Goal: Information Seeking & Learning: Learn about a topic

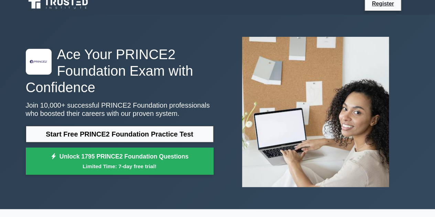
scroll to position [13, 0]
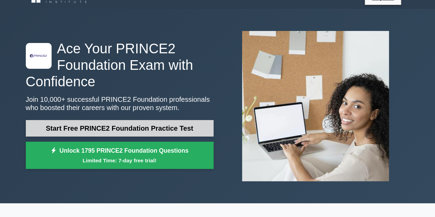
click at [173, 128] on link "Start Free PRINCE2 Foundation Practice Test" at bounding box center [120, 128] width 188 height 17
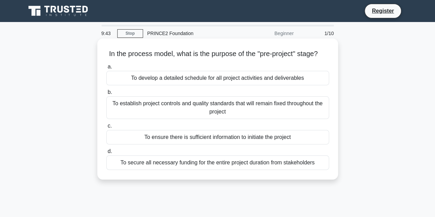
click at [220, 145] on div "To ensure there is sufficient information to initiate the project" at bounding box center [217, 137] width 223 height 14
click at [106, 128] on input "c. To ensure there is sufficient information to initiate the project" at bounding box center [106, 126] width 0 height 4
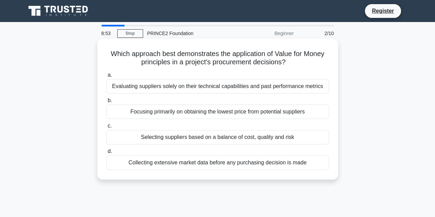
click at [218, 139] on div "Selecting suppliers based on a balance of cost, quality and risk" at bounding box center [217, 137] width 223 height 14
click at [106, 128] on input "c. Selecting suppliers based on a balance of cost, quality and risk" at bounding box center [106, 126] width 0 height 4
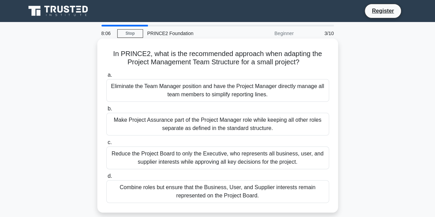
click at [211, 188] on div "Combine roles but ensure that the Business, User, and Supplier interests remain…" at bounding box center [217, 191] width 223 height 23
click at [106, 179] on input "d. Combine roles but ensure that the Business, User, and Supplier interests rem…" at bounding box center [106, 176] width 0 height 4
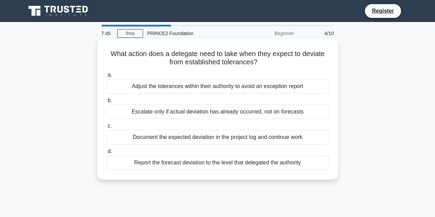
click at [209, 165] on div "Report the forecast deviation to the level that delegated the authority" at bounding box center [217, 163] width 223 height 14
click at [106, 154] on input "d. Report the forecast deviation to the level that delegated the authority" at bounding box center [106, 151] width 0 height 4
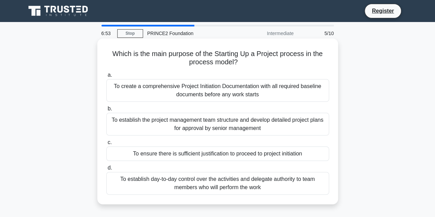
click at [204, 129] on div "To establish the project management team structure and develop detailed project…" at bounding box center [217, 124] width 223 height 23
click at [106, 111] on input "b. To establish the project management team structure and develop detailed proj…" at bounding box center [106, 109] width 0 height 4
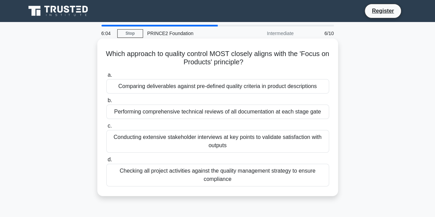
click at [229, 116] on div "Performing comprehensive technical reviews of all documentation at each stage g…" at bounding box center [217, 112] width 223 height 14
click at [106, 103] on input "b. Performing comprehensive technical reviews of all documentation at each stag…" at bounding box center [106, 100] width 0 height 4
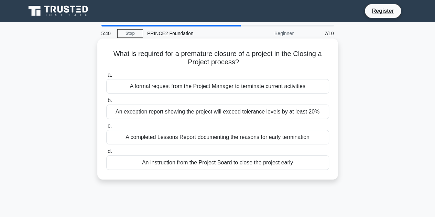
click at [166, 163] on div "An instruction from the Project Board to close the project early" at bounding box center [217, 163] width 223 height 14
click at [106, 154] on input "d. An instruction from the Project Board to close the project early" at bounding box center [106, 151] width 0 height 4
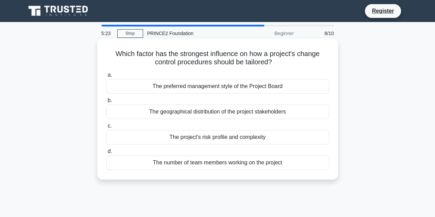
click at [237, 141] on div "The project's risk profile and complexity" at bounding box center [217, 137] width 223 height 14
click at [106, 128] on input "c. The project's risk profile and complexity" at bounding box center [106, 126] width 0 height 4
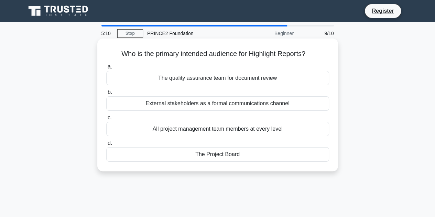
click at [252, 158] on div "The Project Board" at bounding box center [217, 154] width 223 height 14
click at [106, 146] on input "d. The Project Board" at bounding box center [106, 143] width 0 height 4
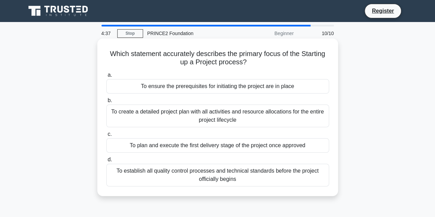
click at [212, 90] on div "To ensure the prerequisites for initiating the project are in place" at bounding box center [217, 86] width 223 height 14
click at [106, 77] on input "a. To ensure the prerequisites for initiating the project are in place" at bounding box center [106, 75] width 0 height 4
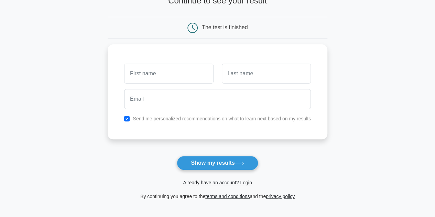
scroll to position [52, 0]
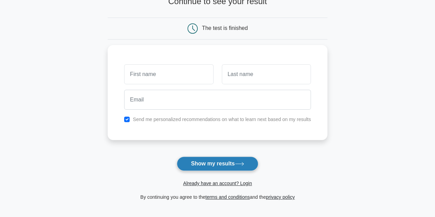
click at [208, 161] on button "Show my results" at bounding box center [217, 164] width 81 height 14
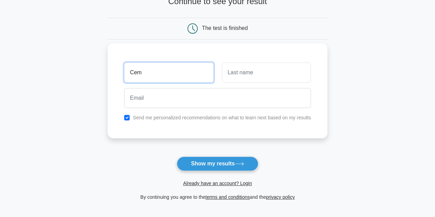
type input "Cem"
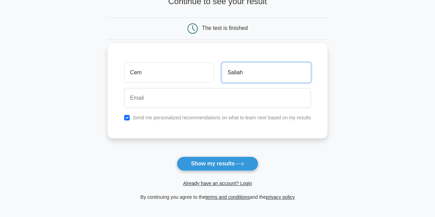
type input "Saliah"
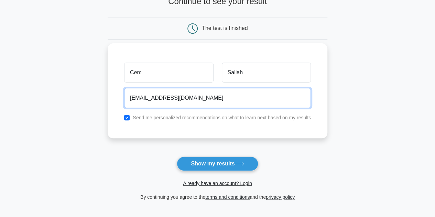
type input "cem.saliah@gmail.com"
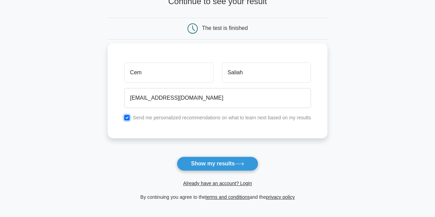
click at [127, 117] on input "checkbox" at bounding box center [127, 118] width 6 height 6
checkbox input "false"
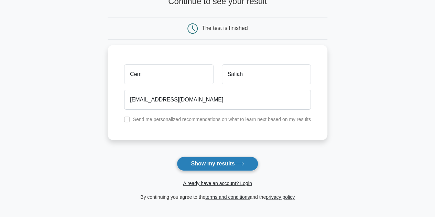
click at [222, 163] on button "Show my results" at bounding box center [217, 164] width 81 height 14
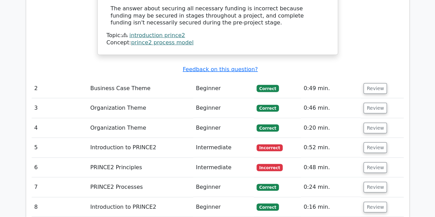
scroll to position [895, 0]
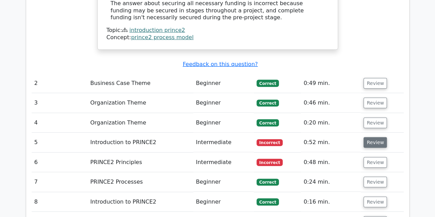
click at [368, 137] on button "Review" at bounding box center [375, 142] width 23 height 11
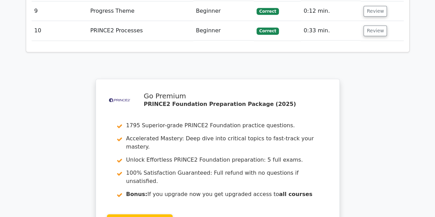
scroll to position [1467, 0]
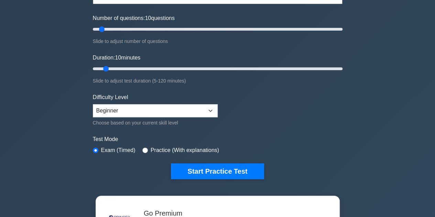
scroll to position [82, 0]
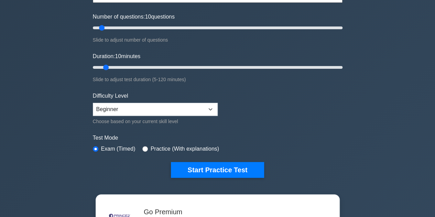
click at [217, 172] on button "Start Practice Test" at bounding box center [217, 170] width 93 height 16
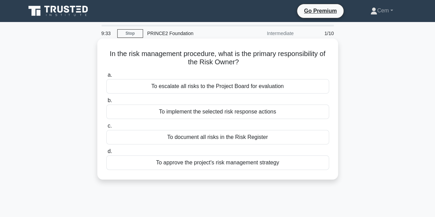
click at [227, 137] on div "To document all risks in the Risk Register" at bounding box center [217, 137] width 223 height 14
click at [106, 128] on input "c. To document all risks in the Risk Register" at bounding box center [106, 126] width 0 height 4
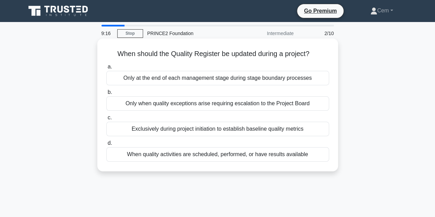
click at [228, 157] on div "When quality activities are scheduled, performed, or have results available" at bounding box center [217, 154] width 223 height 14
click at [106, 146] on input "d. When quality activities are scheduled, performed, or have results available" at bounding box center [106, 143] width 0 height 4
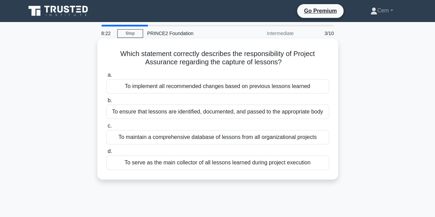
click at [209, 114] on div "To ensure that lessons are identified, documented, and passed to the appropriat…" at bounding box center [217, 112] width 223 height 14
click at [106, 103] on input "b. To ensure that lessons are identified, documented, and passed to the appropr…" at bounding box center [106, 100] width 0 height 4
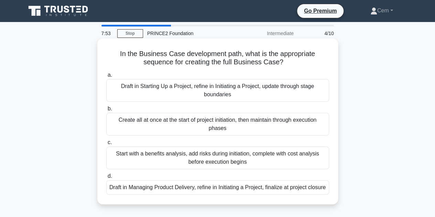
click at [213, 96] on div "Draft in Starting Up a Project, refine in Initiating a Project, update through …" at bounding box center [217, 90] width 223 height 23
click at [106, 77] on input "a. Draft in Starting Up a Project, refine in Initiating a Project, update throu…" at bounding box center [106, 75] width 0 height 4
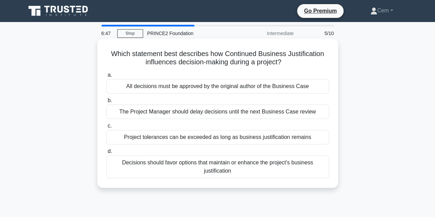
click at [249, 168] on div "Decisions should favor options that maintain or enhance the project's business …" at bounding box center [217, 167] width 223 height 23
click at [106, 154] on input "d. Decisions should favor options that maintain or enhance the project's busine…" at bounding box center [106, 151] width 0 height 4
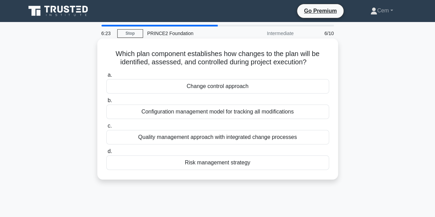
click at [231, 141] on div "Quality management approach with integrated change processes" at bounding box center [217, 137] width 223 height 14
click at [106, 128] on input "c. Quality management approach with integrated change processes" at bounding box center [106, 126] width 0 height 4
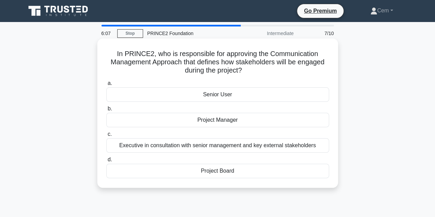
click at [233, 148] on div "Executive in consultation with senior management and key external stakeholders" at bounding box center [217, 145] width 223 height 14
click at [106, 137] on input "c. Executive in consultation with senior management and key external stakeholde…" at bounding box center [106, 134] width 0 height 4
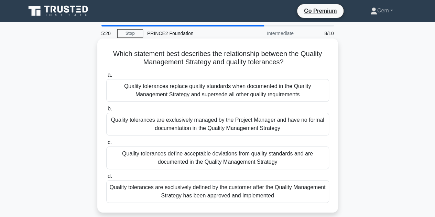
click at [231, 159] on div "Quality tolerances define acceptable deviations from quality standards and are …" at bounding box center [217, 158] width 223 height 23
click at [106, 145] on input "c. Quality tolerances define acceptable deviations from quality standards and a…" at bounding box center [106, 142] width 0 height 4
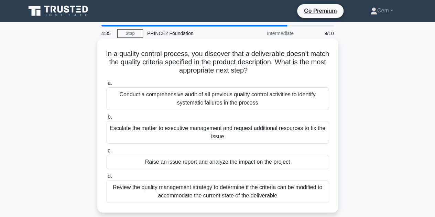
click at [237, 189] on div "Review the quality management strategy to determine if the criteria can be modi…" at bounding box center [217, 191] width 223 height 23
click at [106, 179] on input "d. Review the quality management strategy to determine if the criteria can be m…" at bounding box center [106, 176] width 0 height 4
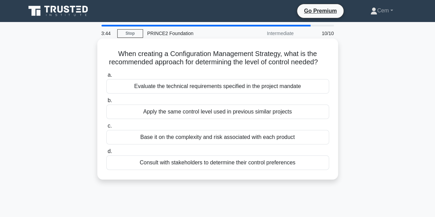
click at [144, 145] on div "Base it on the complexity and risk associated with each product" at bounding box center [217, 137] width 223 height 14
click at [106, 128] on input "c. Base it on the complexity and risk associated with each product" at bounding box center [106, 126] width 0 height 4
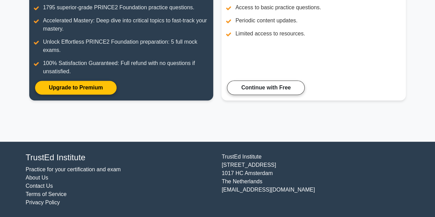
scroll to position [38, 0]
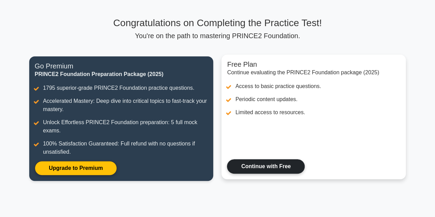
click at [246, 171] on link "Continue with Free" at bounding box center [266, 166] width 78 height 14
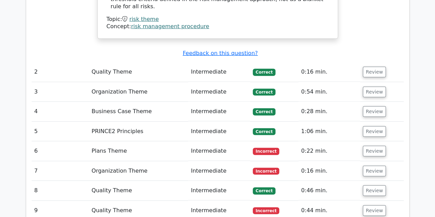
scroll to position [869, 0]
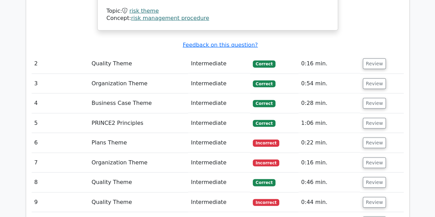
click at [231, 133] on td "Intermediate" at bounding box center [219, 143] width 62 height 20
click at [366, 138] on button "Review" at bounding box center [374, 143] width 23 height 11
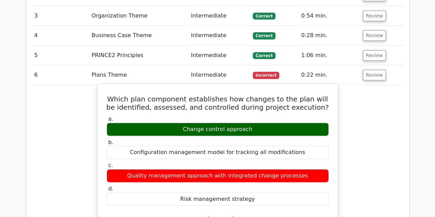
scroll to position [937, 0]
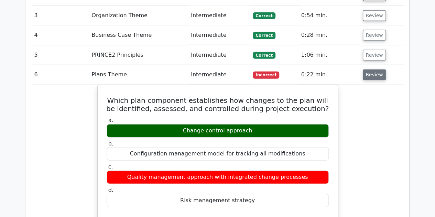
click at [377, 70] on button "Review" at bounding box center [374, 75] width 23 height 11
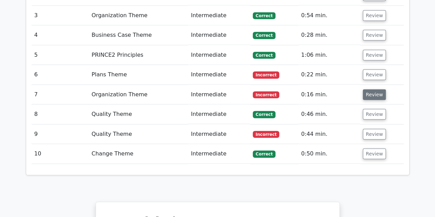
click at [375, 89] on button "Review" at bounding box center [374, 94] width 23 height 11
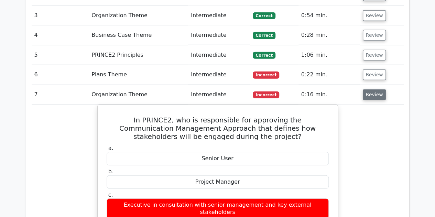
click at [375, 89] on button "Review" at bounding box center [374, 94] width 23 height 11
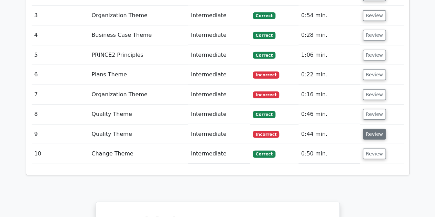
click at [381, 129] on button "Review" at bounding box center [374, 134] width 23 height 11
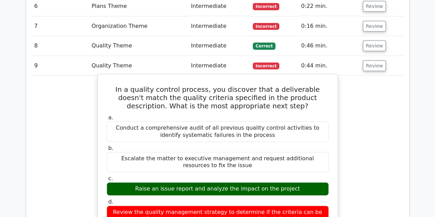
scroll to position [1005, 0]
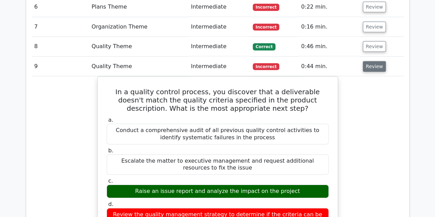
click at [365, 61] on button "Review" at bounding box center [374, 66] width 23 height 11
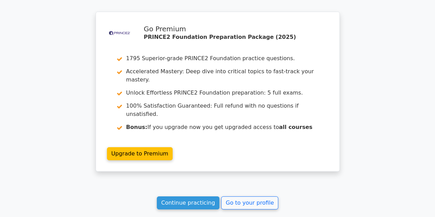
scroll to position [1127, 0]
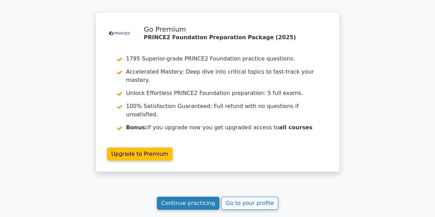
click at [204, 197] on link "Continue practicing" at bounding box center [188, 203] width 63 height 13
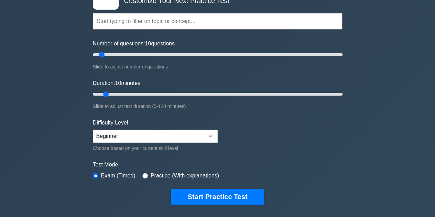
scroll to position [56, 0]
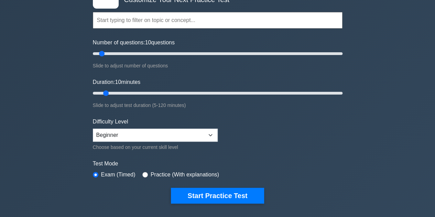
click at [147, 174] on div "Practice (With explanations)" at bounding box center [180, 175] width 77 height 8
click at [143, 172] on input "radio" at bounding box center [145, 175] width 6 height 6
radio input "true"
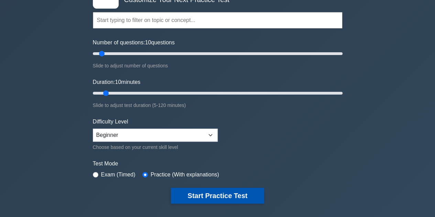
click at [190, 194] on button "Start Practice Test" at bounding box center [217, 196] width 93 height 16
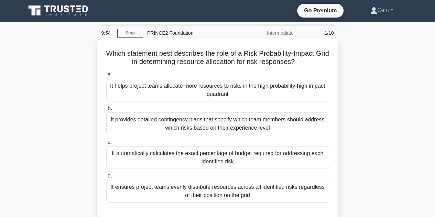
scroll to position [1, 0]
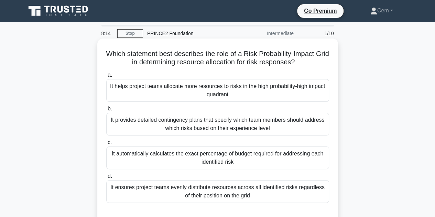
click at [224, 89] on div "It helps project teams allocate more resources to risks in the high probability…" at bounding box center [217, 90] width 223 height 23
click at [106, 77] on input "a. It helps project teams allocate more resources to risks in the high probabil…" at bounding box center [106, 75] width 0 height 4
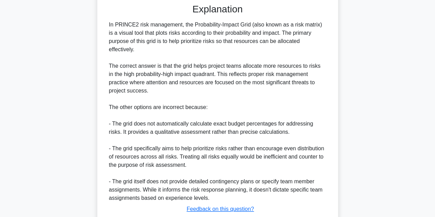
scroll to position [256, 0]
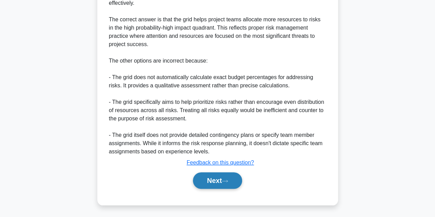
click at [203, 178] on button "Next" at bounding box center [217, 180] width 49 height 17
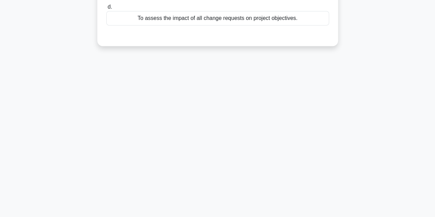
scroll to position [0, 0]
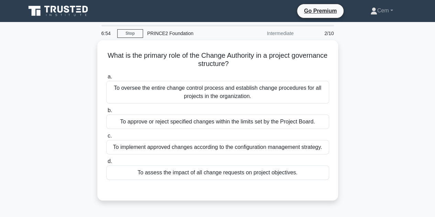
click at [227, 121] on div "To approve or reject specified changes within the limits set by the Project Boa…" at bounding box center [217, 122] width 223 height 14
click at [106, 113] on input "b. To approve or reject specified changes within the limits set by the Project …" at bounding box center [106, 110] width 0 height 4
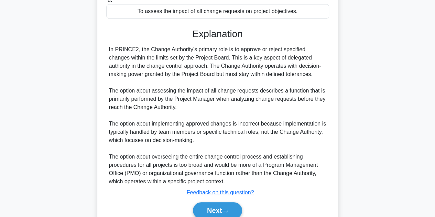
scroll to position [190, 0]
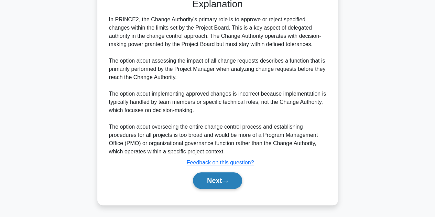
click at [224, 180] on button "Next" at bounding box center [217, 180] width 49 height 17
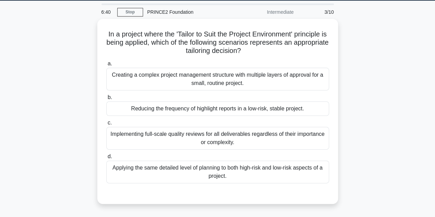
scroll to position [25, 0]
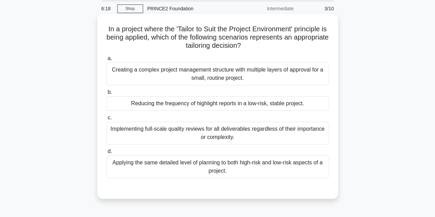
click at [249, 108] on div "Reducing the frequency of highlight reports in a low-risk, stable project." at bounding box center [217, 103] width 223 height 14
click at [106, 95] on input "b. Reducing the frequency of highlight reports in a low-risk, stable project." at bounding box center [106, 92] width 0 height 4
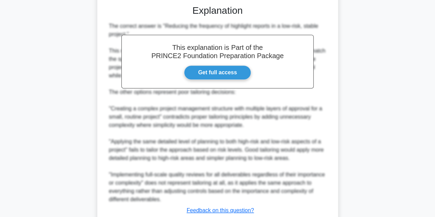
scroll to position [256, 0]
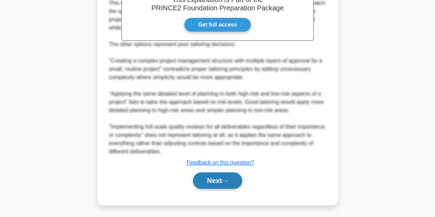
click at [228, 179] on icon at bounding box center [225, 181] width 6 height 4
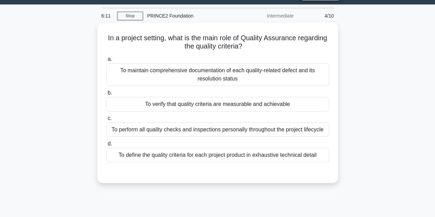
scroll to position [0, 0]
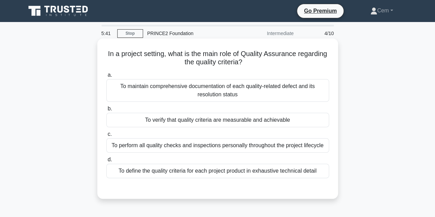
click at [229, 119] on div "To verify that quality criteria are measurable and achievable" at bounding box center [217, 120] width 223 height 14
click at [106, 111] on input "b. To verify that quality criteria are measurable and achievable" at bounding box center [106, 109] width 0 height 4
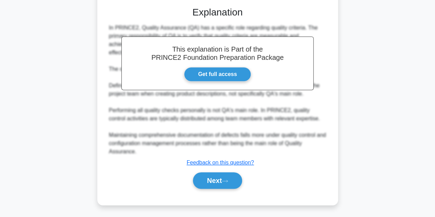
scroll to position [181, 0]
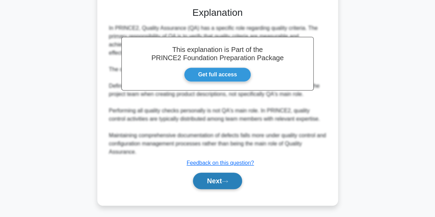
click at [210, 181] on button "Next" at bounding box center [217, 181] width 49 height 17
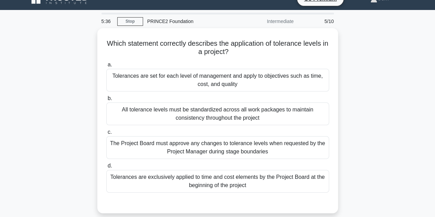
scroll to position [11, 0]
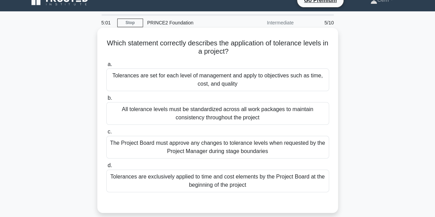
click at [204, 84] on div "Tolerances are set for each level of management and apply to objectives such as…" at bounding box center [217, 79] width 223 height 23
click at [106, 67] on input "a. Tolerances are set for each level of management and apply to objectives such…" at bounding box center [106, 64] width 0 height 4
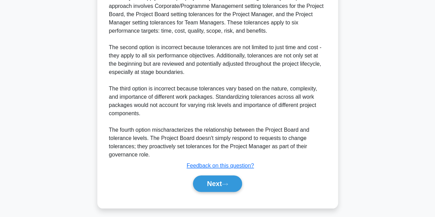
scroll to position [244, 0]
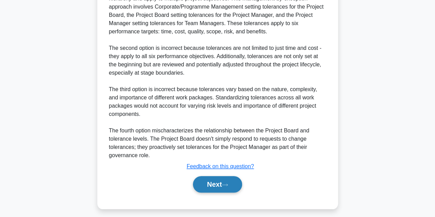
click at [214, 181] on button "Next" at bounding box center [217, 184] width 49 height 17
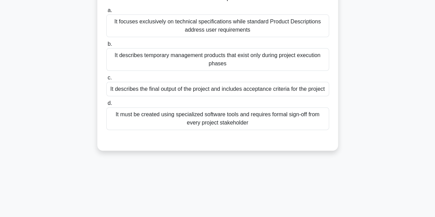
scroll to position [0, 0]
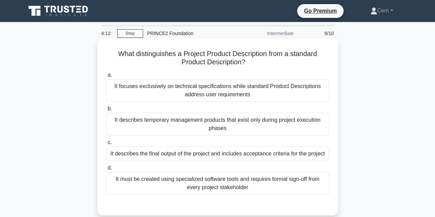
click at [211, 91] on div "It focuses exclusively on technical specifications while standard Product Descr…" at bounding box center [217, 90] width 223 height 23
click at [106, 77] on input "a. It focuses exclusively on technical specifications while standard Product De…" at bounding box center [106, 75] width 0 height 4
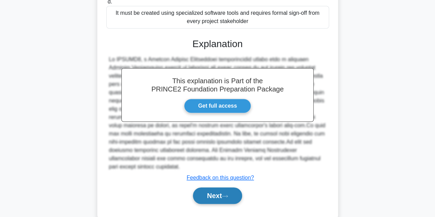
scroll to position [169, 0]
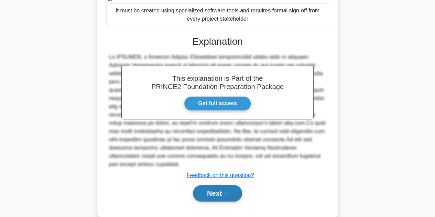
click at [228, 195] on icon at bounding box center [225, 194] width 6 height 4
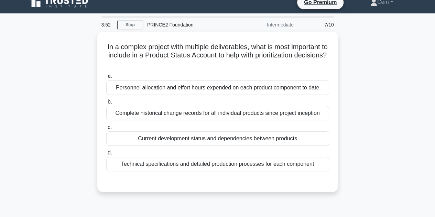
scroll to position [0, 0]
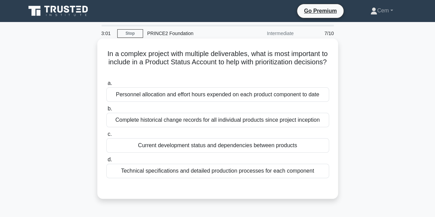
click at [201, 123] on div "Complete historical change records for all individual products since project in…" at bounding box center [217, 120] width 223 height 14
click at [106, 111] on input "b. Complete historical change records for all individual products since project…" at bounding box center [106, 109] width 0 height 4
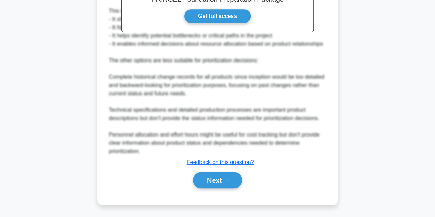
scroll to position [240, 0]
click at [215, 175] on button "Next" at bounding box center [217, 180] width 49 height 17
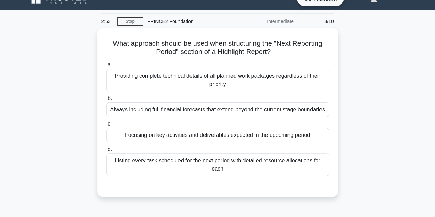
scroll to position [0, 0]
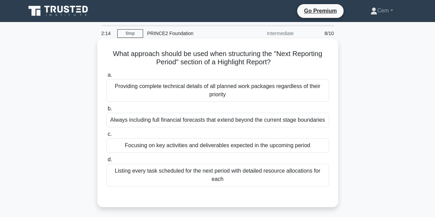
click at [235, 175] on div "Listing every task scheduled for the next period with detailed resource allocat…" at bounding box center [217, 175] width 223 height 23
click at [106, 162] on input "d. Listing every task scheduled for the next period with detailed resource allo…" at bounding box center [106, 160] width 0 height 4
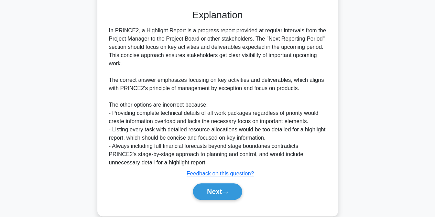
scroll to position [194, 0]
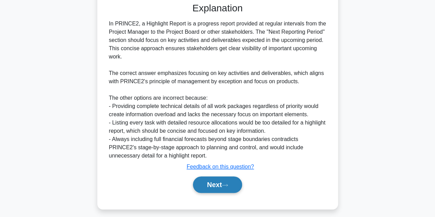
click at [226, 182] on button "Next" at bounding box center [217, 185] width 49 height 17
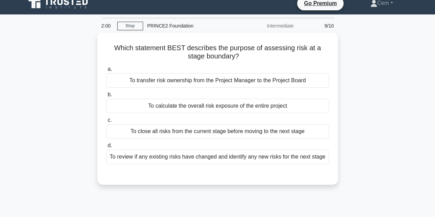
scroll to position [7, 0]
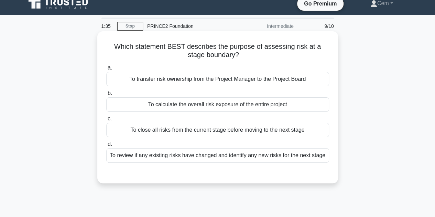
click at [227, 157] on div "To review if any existing risks have changed and identify any new risks for the…" at bounding box center [217, 155] width 223 height 14
click at [106, 147] on input "d. To review if any existing risks have changed and identify any new risks for …" at bounding box center [106, 144] width 0 height 4
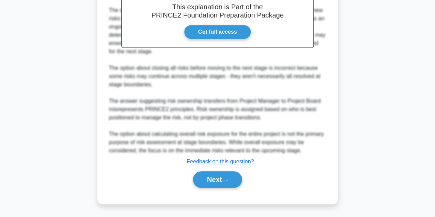
scroll to position [222, 0]
click at [231, 186] on button "Next" at bounding box center [217, 179] width 49 height 17
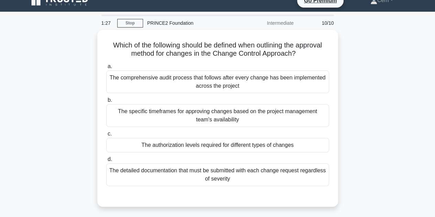
scroll to position [11, 0]
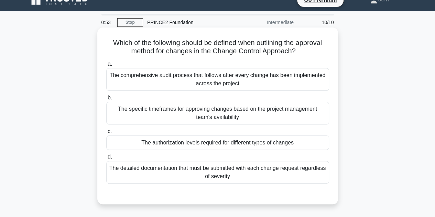
click at [221, 139] on div "The authorization levels required for different types of changes" at bounding box center [217, 143] width 223 height 14
click at [106, 134] on input "c. The authorization levels required for different types of changes" at bounding box center [106, 131] width 0 height 4
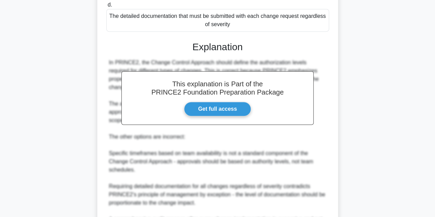
scroll to position [231, 0]
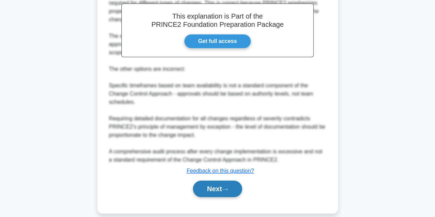
click at [225, 181] on button "Next" at bounding box center [217, 189] width 49 height 17
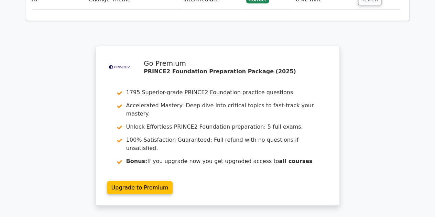
scroll to position [1161, 0]
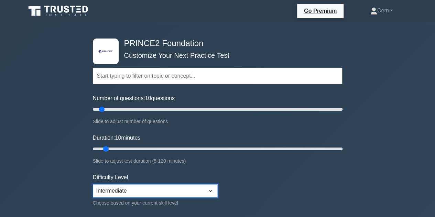
click at [172, 193] on select "Beginner Intermediate Expert" at bounding box center [155, 190] width 125 height 13
click at [255, 189] on form "Topics Introduction to PRINCE2 PRINCE2 Principles Organization Theme Business C…" at bounding box center [218, 153] width 250 height 213
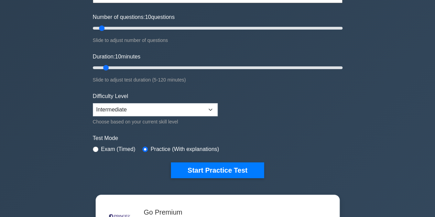
scroll to position [83, 0]
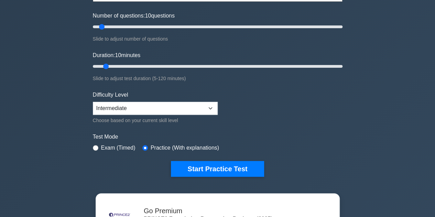
click at [99, 146] on div "Exam (Timed)" at bounding box center [114, 148] width 43 height 8
click at [92, 146] on div ".st0{fill-rule:evenodd;clip-rule:evenodd;fill:#000041;} .st1{fill-rule:evenodd;…" at bounding box center [218, 66] width 258 height 254
click at [96, 146] on input "radio" at bounding box center [96, 148] width 6 height 6
radio input "true"
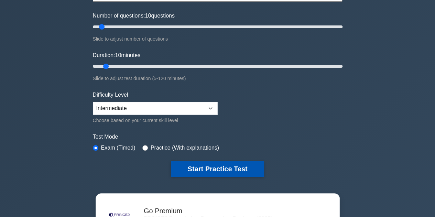
click at [192, 167] on button "Start Practice Test" at bounding box center [217, 169] width 93 height 16
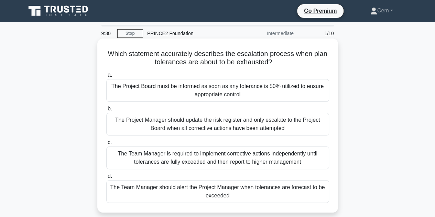
click at [248, 126] on div "The Project Manager should update the risk register and only escalate to the Pr…" at bounding box center [217, 124] width 223 height 23
click at [106, 111] on input "b. The Project Manager should update the risk register and only escalate to the…" at bounding box center [106, 109] width 0 height 4
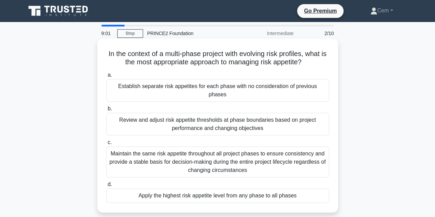
click at [220, 118] on div "Review and adjust risk appetite thresholds at phase boundaries based on project…" at bounding box center [217, 124] width 223 height 23
click at [106, 111] on input "b. Review and adjust risk appetite thresholds at phase boundaries based on proj…" at bounding box center [106, 109] width 0 height 4
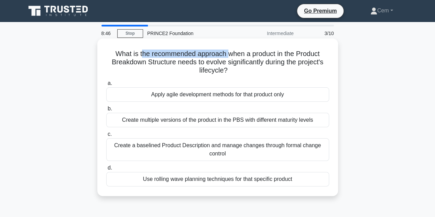
drag, startPoint x: 140, startPoint y: 51, endPoint x: 230, endPoint y: 54, distance: 90.2
click at [230, 54] on h5 "What is the recommended approach when a product in the Product Breakdown Struct…" at bounding box center [218, 62] width 224 height 25
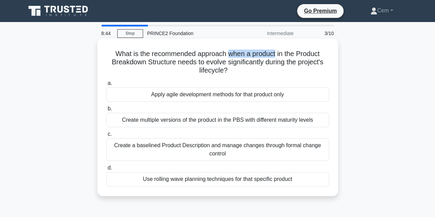
drag, startPoint x: 230, startPoint y: 54, endPoint x: 271, endPoint y: 54, distance: 40.6
click at [271, 54] on h5 "What is the recommended approach when a product in the Product Breakdown Struct…" at bounding box center [218, 62] width 224 height 25
click at [269, 56] on h5 "What is the recommended approach when a product in the Product Breakdown Struct…" at bounding box center [218, 62] width 224 height 25
drag, startPoint x: 236, startPoint y: 70, endPoint x: 106, endPoint y: 51, distance: 131.5
click at [106, 51] on h5 "What is the recommended approach when a product in the Product Breakdown Struct…" at bounding box center [218, 62] width 224 height 25
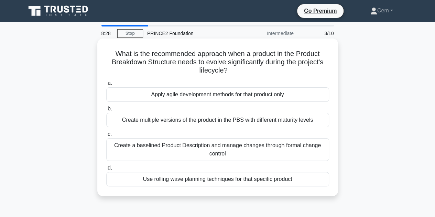
click at [129, 58] on h5 "What is the recommended approach when a product in the Product Breakdown Struct…" at bounding box center [218, 62] width 224 height 25
click at [221, 147] on div "Create a baselined Product Description and manage changes through formal change…" at bounding box center [217, 149] width 223 height 23
click at [106, 137] on input "c. Create a baselined Product Description and manage changes through formal cha…" at bounding box center [106, 134] width 0 height 4
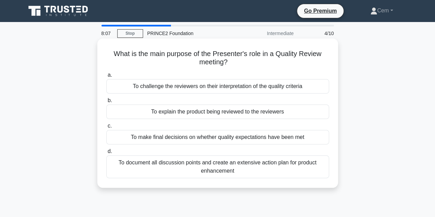
drag, startPoint x: 184, startPoint y: 53, endPoint x: 277, endPoint y: 60, distance: 93.1
click at [277, 60] on h5 "What is the main purpose of the Presenter's role in a Quality Review meeting? .…" at bounding box center [218, 58] width 224 height 17
click at [220, 109] on div "To explain the product being reviewed to the reviewers" at bounding box center [217, 112] width 223 height 14
click at [106, 103] on input "b. To explain the product being reviewed to the reviewers" at bounding box center [106, 100] width 0 height 4
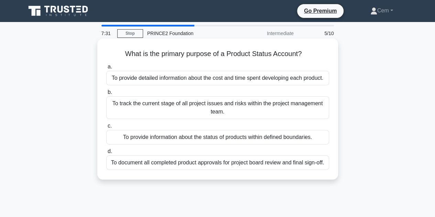
click at [198, 139] on div "To provide information about the status of products within defined boundaries." at bounding box center [217, 137] width 223 height 14
click at [106, 128] on input "c. To provide information about the status of products within defined boundarie…" at bounding box center [106, 126] width 0 height 4
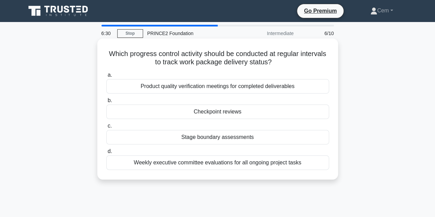
click at [203, 116] on div "Checkpoint reviews" at bounding box center [217, 112] width 223 height 14
click at [106, 103] on input "b. Checkpoint reviews" at bounding box center [106, 100] width 0 height 4
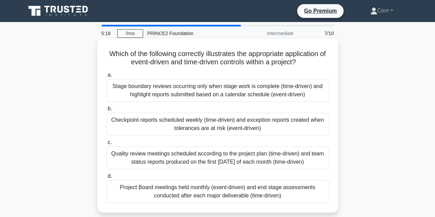
click at [266, 126] on div "Checkpoint reports scheduled weekly (time-driven) and exception reports created…" at bounding box center [217, 124] width 223 height 23
click at [106, 111] on input "b. Checkpoint reports scheduled weekly (time-driven) and exception reports crea…" at bounding box center [106, 109] width 0 height 4
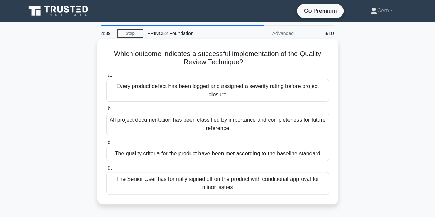
click at [255, 158] on div "The quality criteria for the product have been met according to the baseline st…" at bounding box center [217, 154] width 223 height 14
click at [106, 145] on input "c. The quality criteria for the product have been met according to the baseline…" at bounding box center [106, 142] width 0 height 4
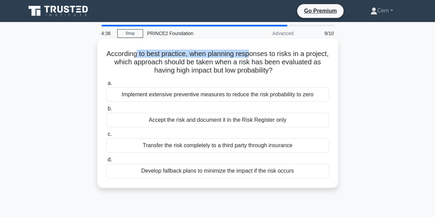
drag, startPoint x: 146, startPoint y: 55, endPoint x: 265, endPoint y: 55, distance: 119.1
click at [265, 55] on h5 "According to best practice, when planning responses to risks in a project, whic…" at bounding box center [218, 62] width 224 height 25
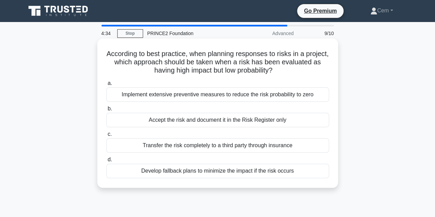
click at [267, 54] on h5 "According to best practice, when planning responses to risks in a project, whic…" at bounding box center [218, 62] width 224 height 25
drag, startPoint x: 251, startPoint y: 55, endPoint x: 285, endPoint y: 51, distance: 34.8
click at [285, 51] on h5 "According to best practice, when planning responses to risks in a project, whic…" at bounding box center [218, 62] width 224 height 25
click at [238, 176] on div "Develop fallback plans to minimize the impact if the risk occurs" at bounding box center [217, 171] width 223 height 14
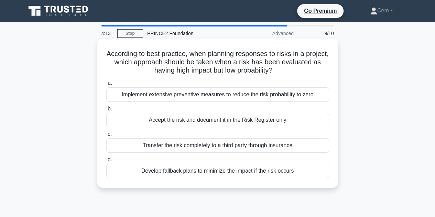
click at [106, 162] on input "d. Develop fallback plans to minimize the impact if the risk occurs" at bounding box center [106, 160] width 0 height 4
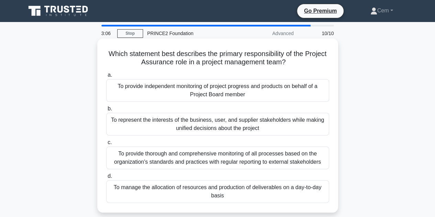
click at [229, 130] on div "To represent the interests of the business, user, and supplier stakeholders whi…" at bounding box center [217, 124] width 223 height 23
click at [106, 111] on input "b. To represent the interests of the business, user, and supplier stakeholders …" at bounding box center [106, 109] width 0 height 4
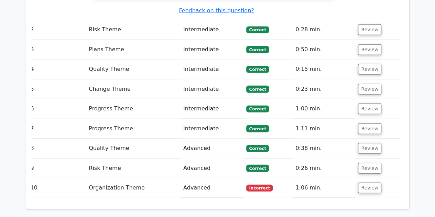
scroll to position [940, 0]
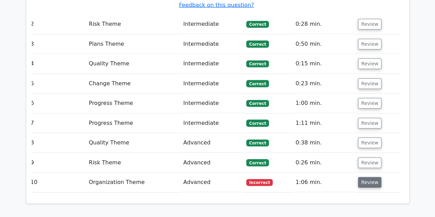
click at [373, 177] on button "Review" at bounding box center [369, 182] width 23 height 11
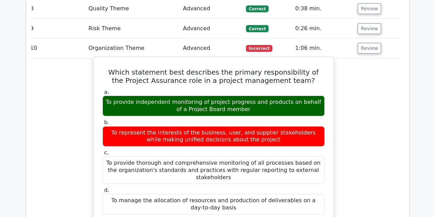
scroll to position [1074, 0]
